Goal: Navigation & Orientation: Find specific page/section

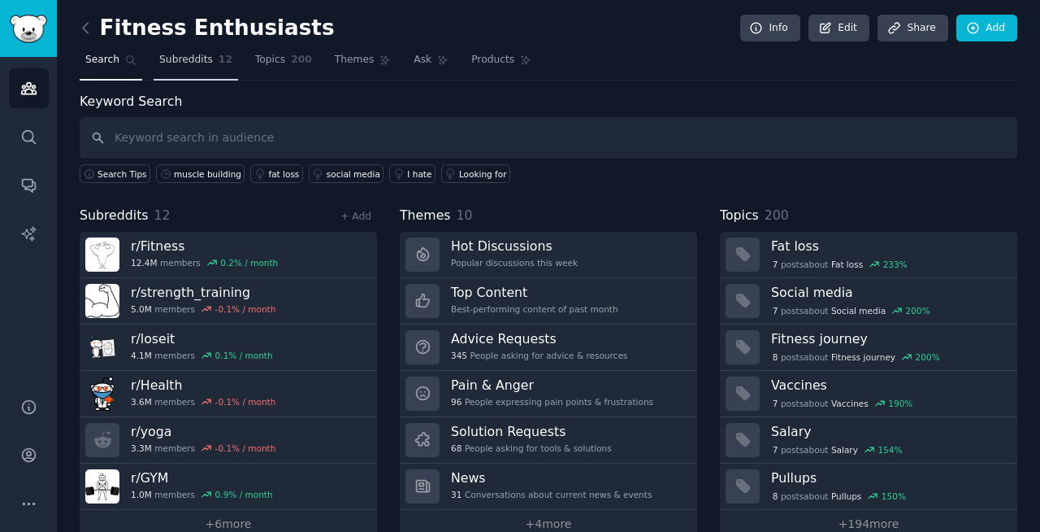
click at [193, 61] on span "Subreddits" at bounding box center [186, 60] width 54 height 15
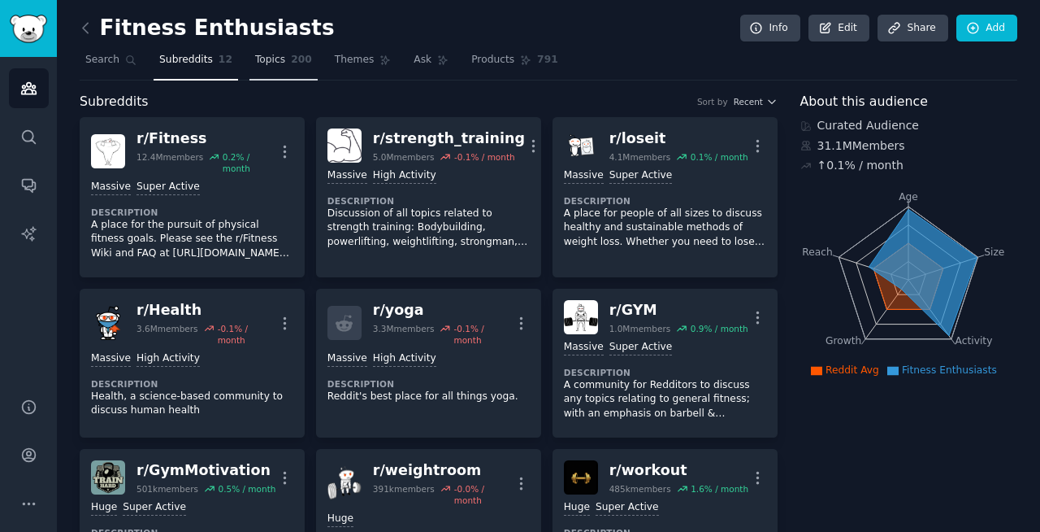
click at [276, 59] on span "Topics" at bounding box center [270, 60] width 30 height 15
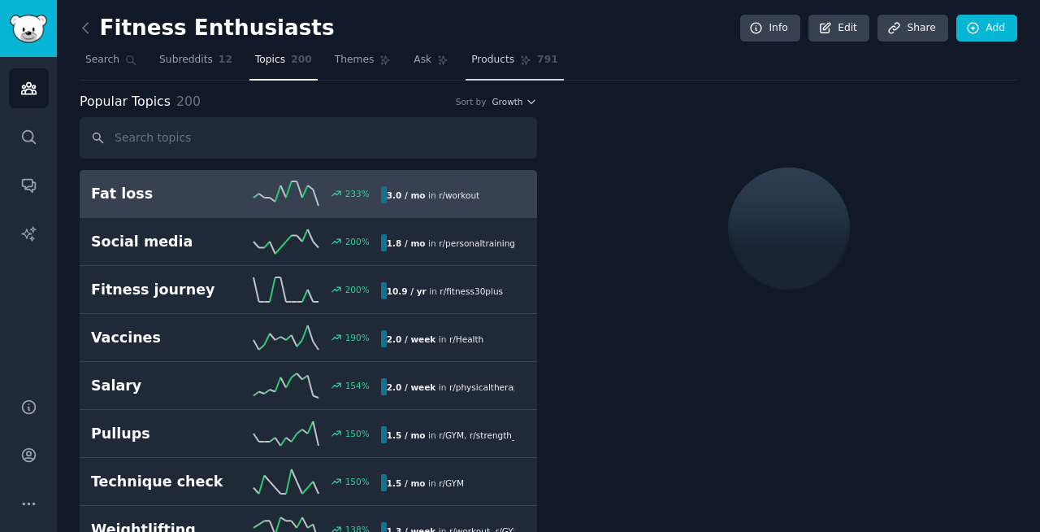
click at [479, 59] on span "Products" at bounding box center [492, 60] width 43 height 15
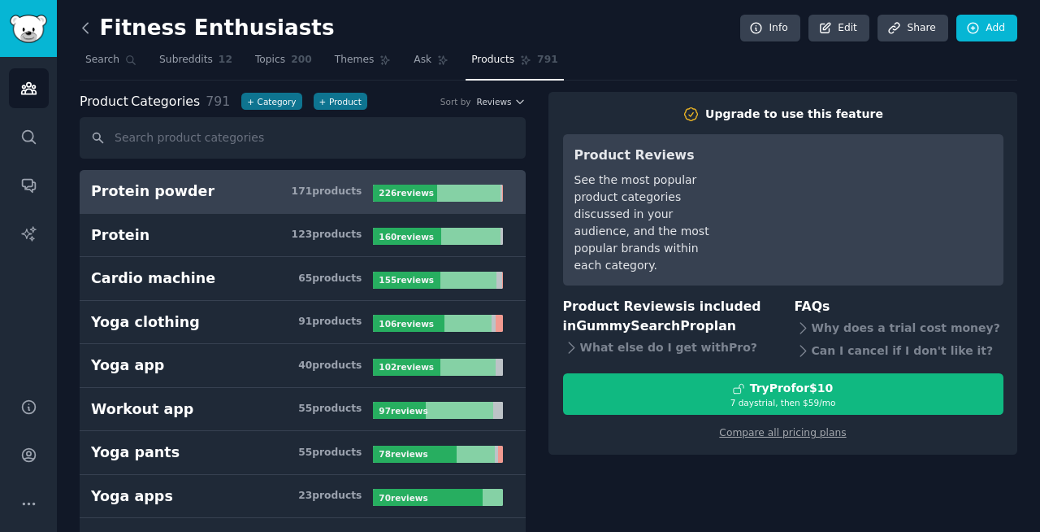
click at [85, 28] on icon at bounding box center [85, 28] width 17 height 17
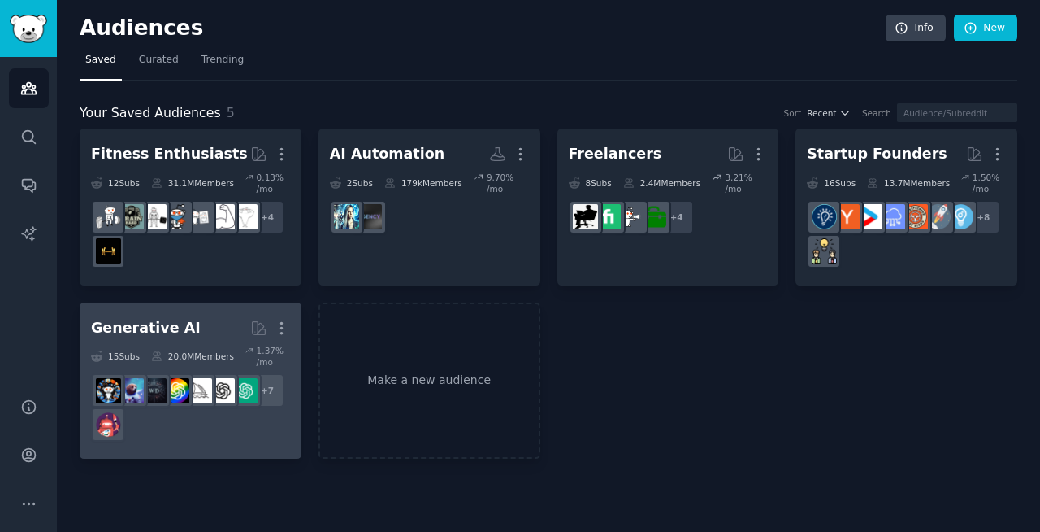
click at [151, 332] on div "Generative AI" at bounding box center [146, 328] width 110 height 20
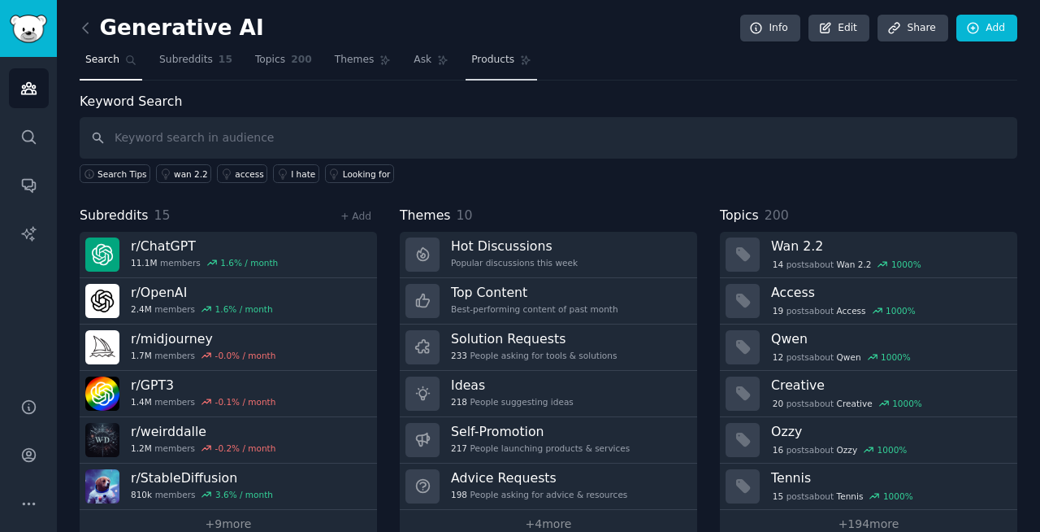
click at [471, 64] on span "Products" at bounding box center [492, 60] width 43 height 15
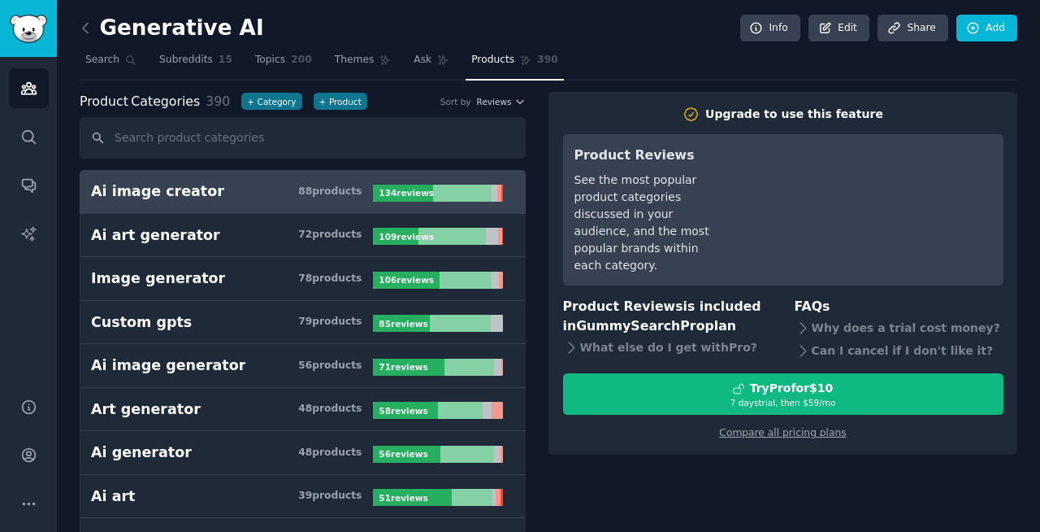
click at [223, 189] on h3 "Ai image creator 88 product s" at bounding box center [232, 191] width 282 height 20
